Goal: Find specific page/section: Find specific page/section

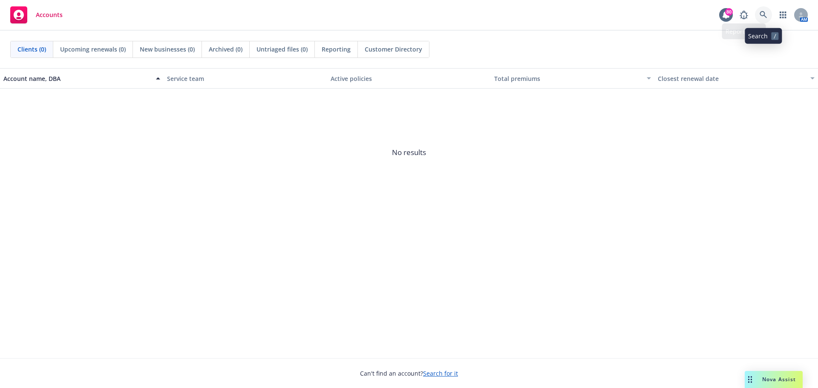
click at [764, 18] on icon at bounding box center [763, 15] width 8 height 8
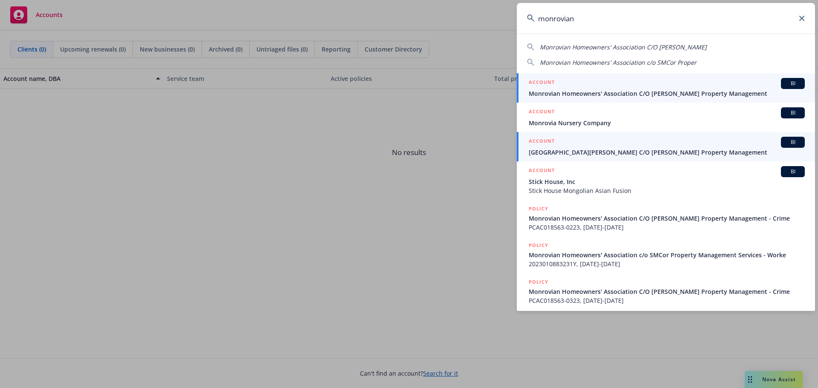
type input "monrovian"
click at [576, 88] on div "ACCOUNT BI" at bounding box center [667, 83] width 276 height 11
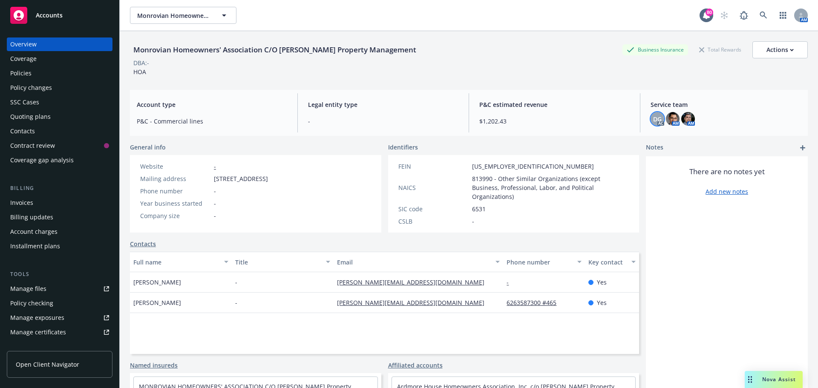
click at [656, 120] on span "DG" at bounding box center [657, 119] width 9 height 9
click at [672, 121] on img at bounding box center [673, 119] width 14 height 14
click at [682, 118] on img at bounding box center [688, 119] width 14 height 14
